Goal: Check status

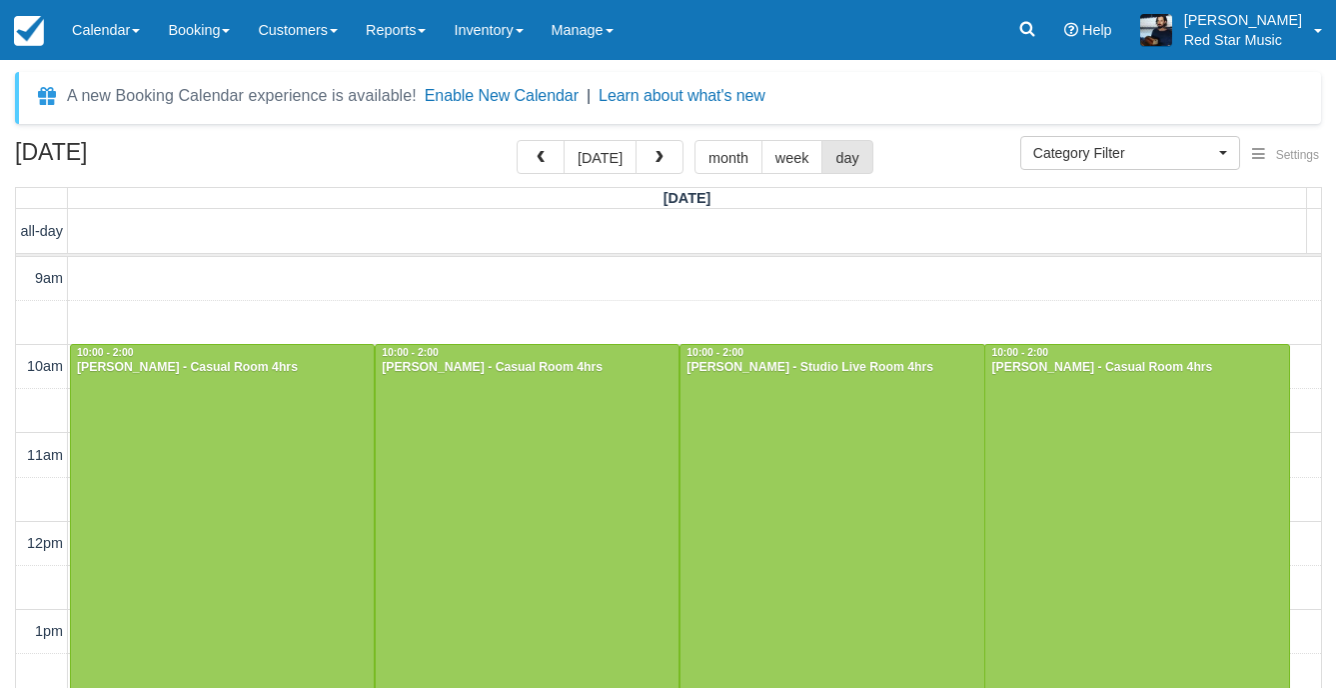
select select
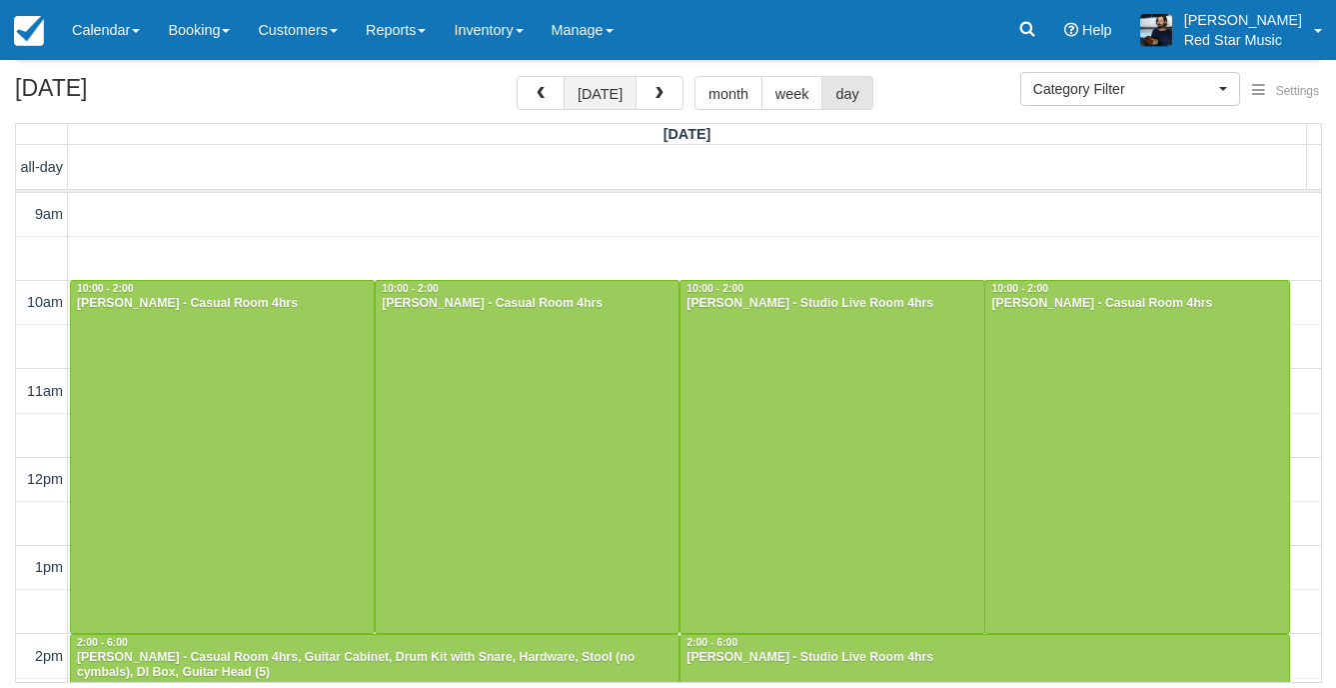
click at [611, 82] on button "[DATE]" at bounding box center [600, 93] width 73 height 34
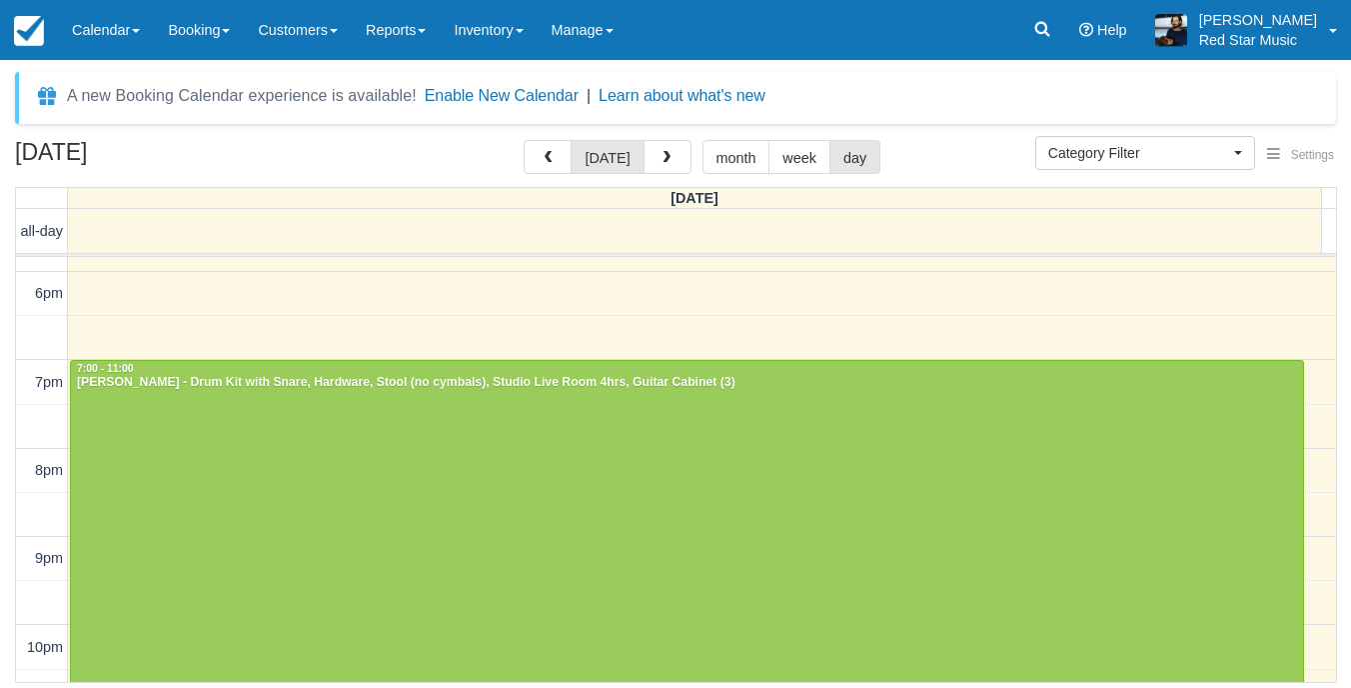
scroll to position [811, 0]
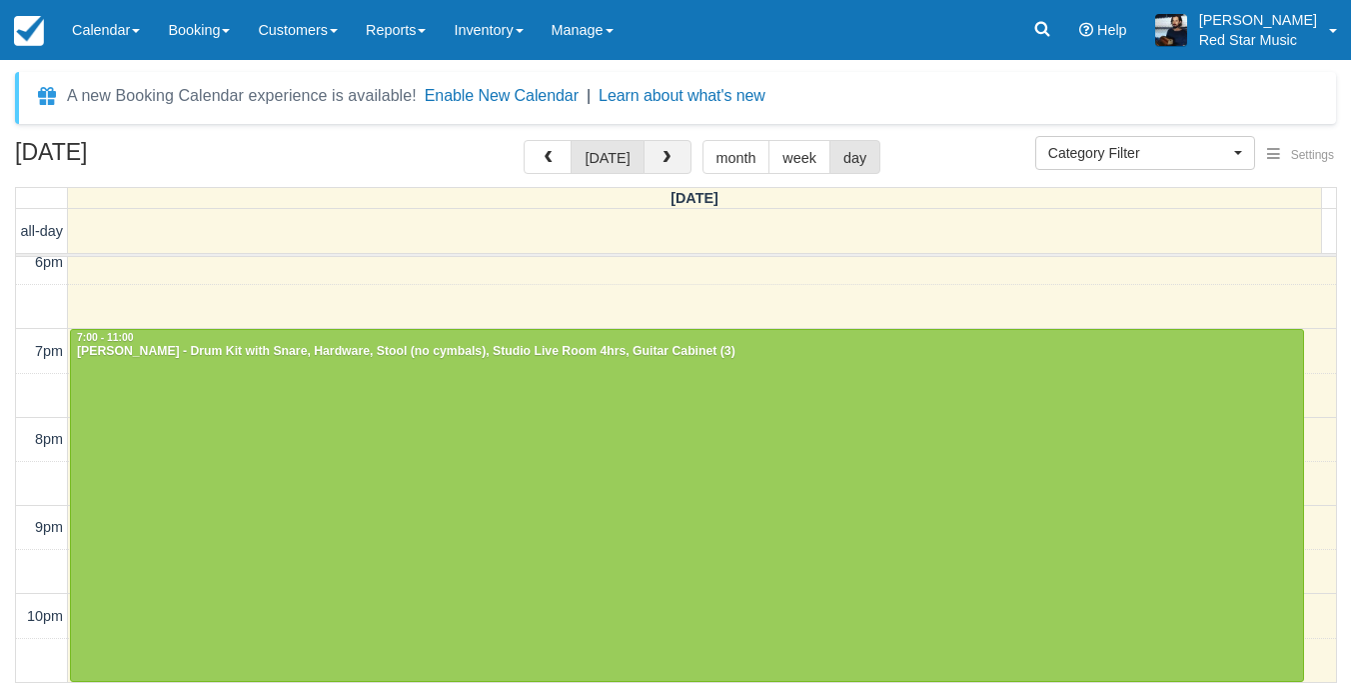
click at [660, 154] on span "button" at bounding box center [667, 158] width 14 height 14
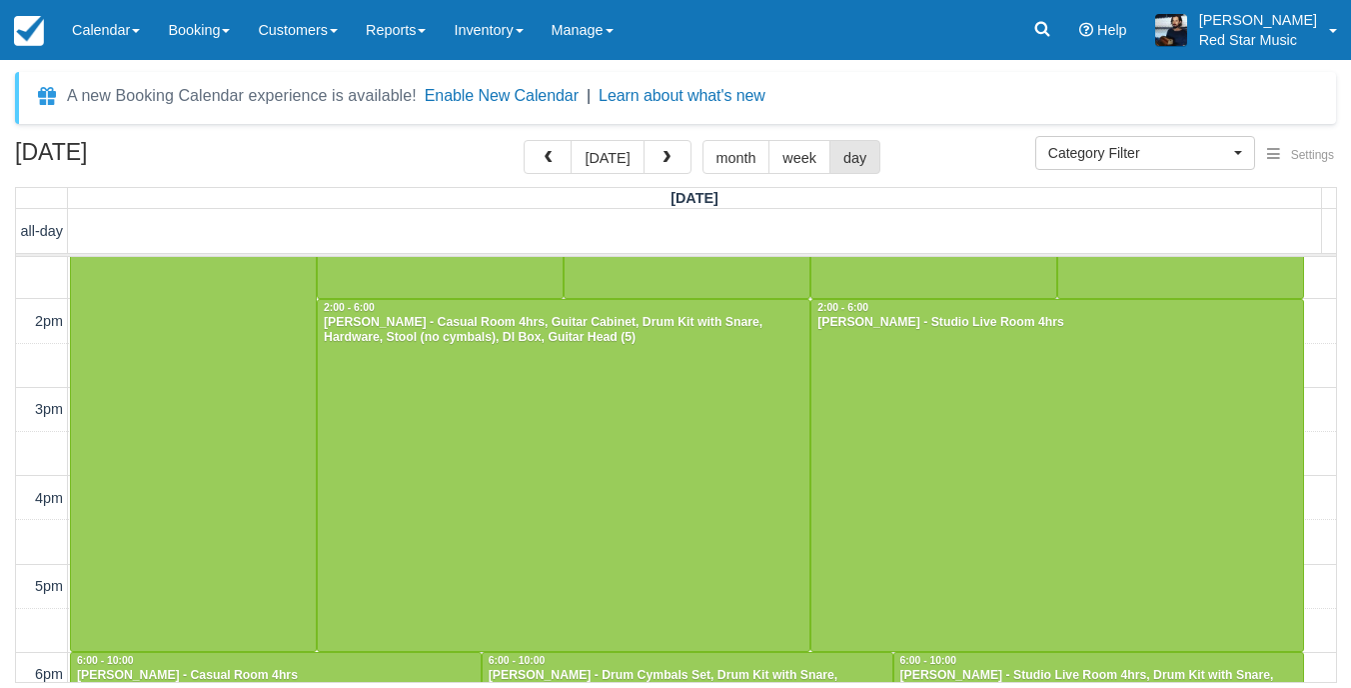
scroll to position [400, 0]
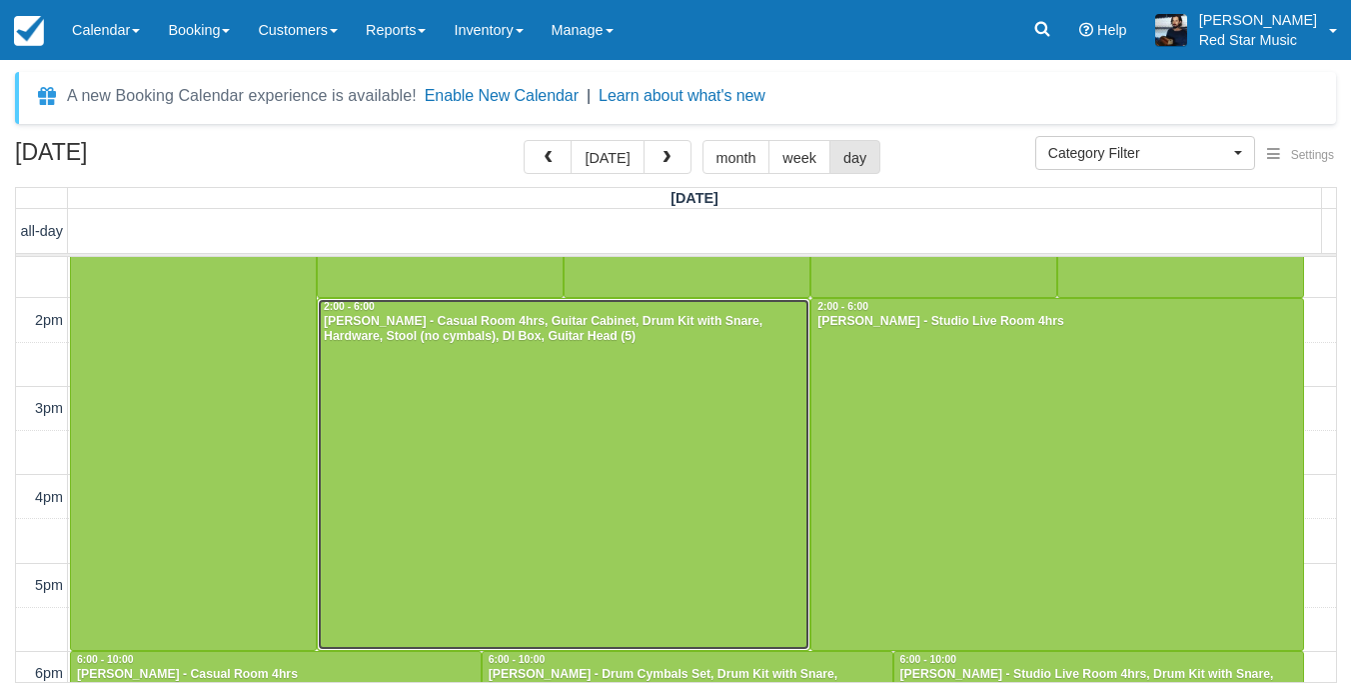
click at [615, 439] on div at bounding box center [564, 475] width 492 height 352
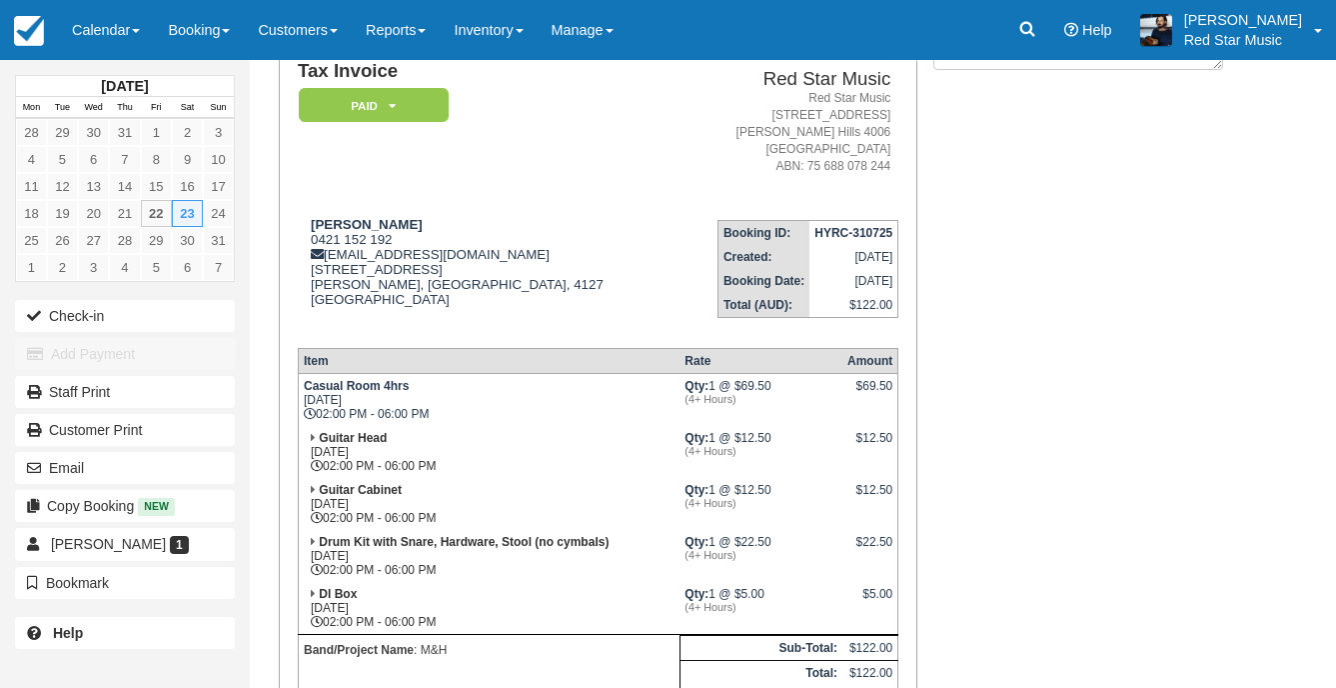
scroll to position [200, 0]
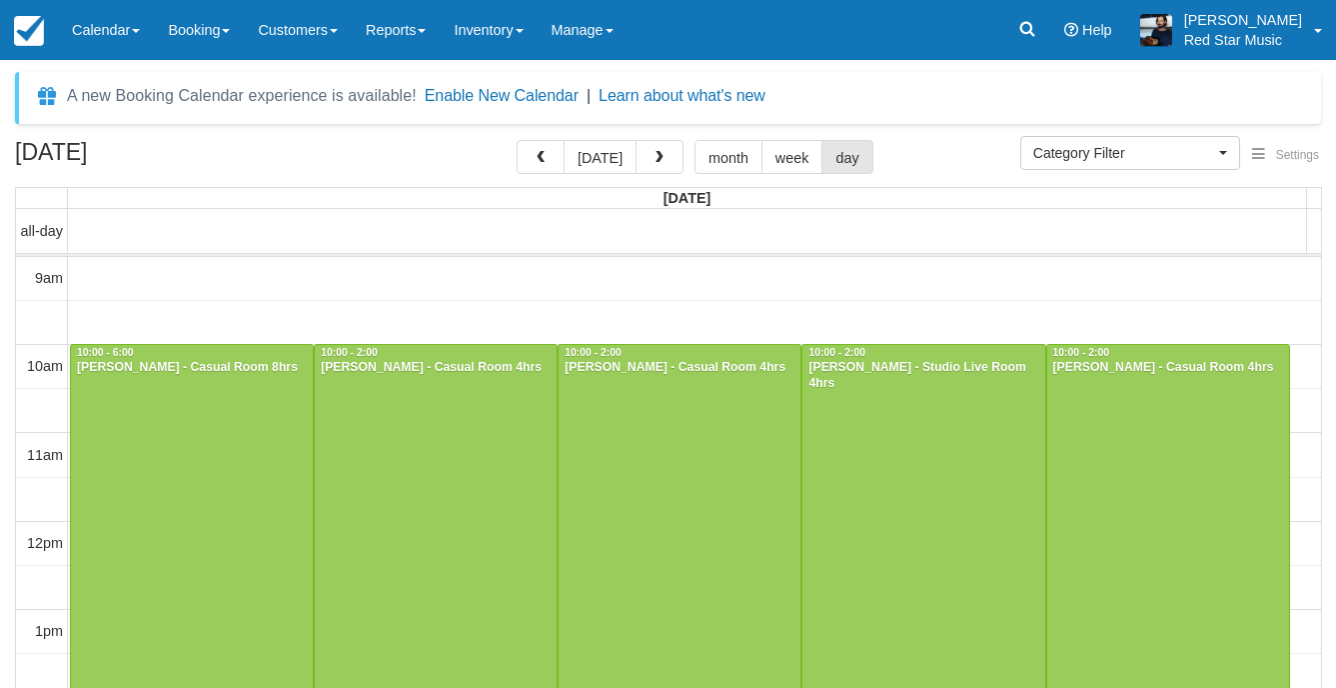
select select
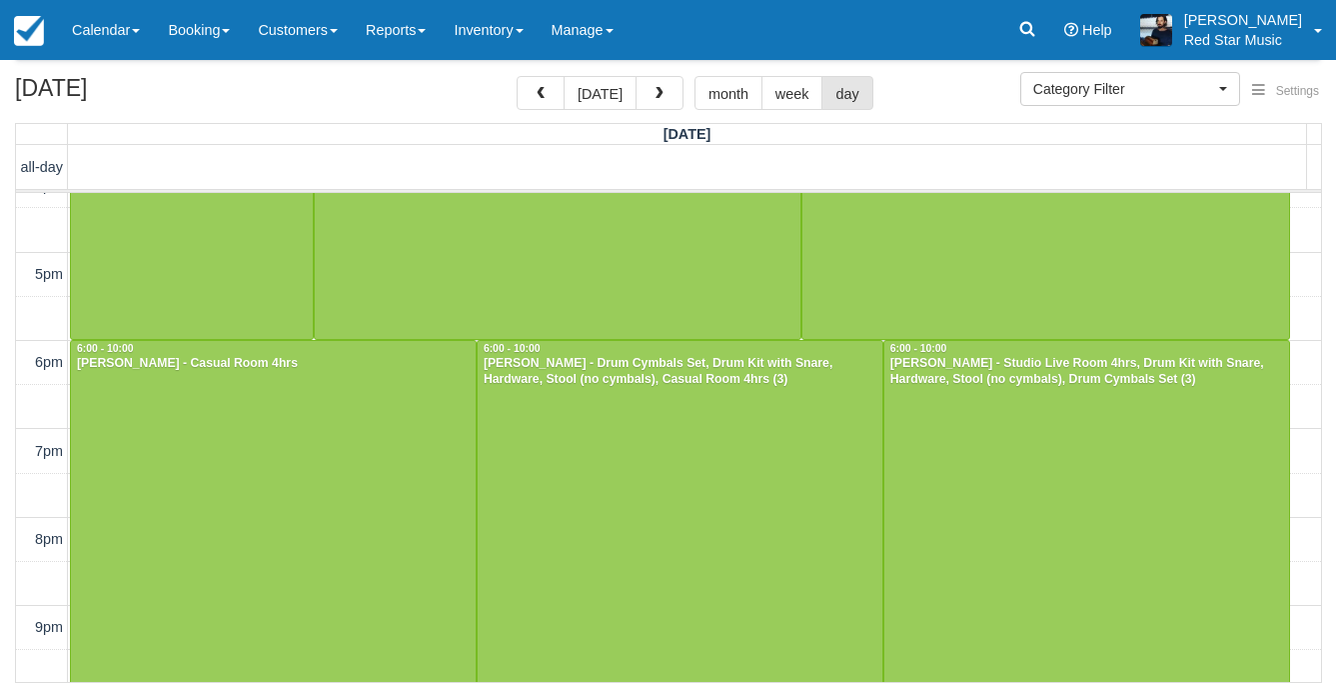
scroll to position [658, 0]
